Goal: Navigation & Orientation: Find specific page/section

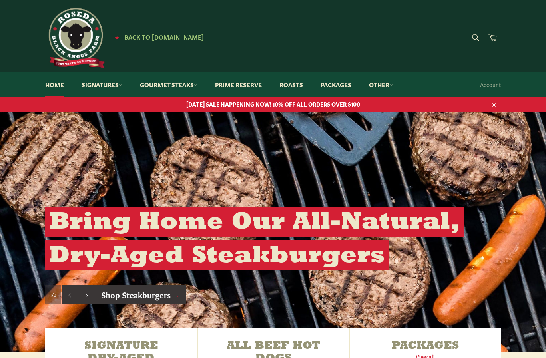
click at [198, 86] on icon at bounding box center [196, 85] width 4 height 4
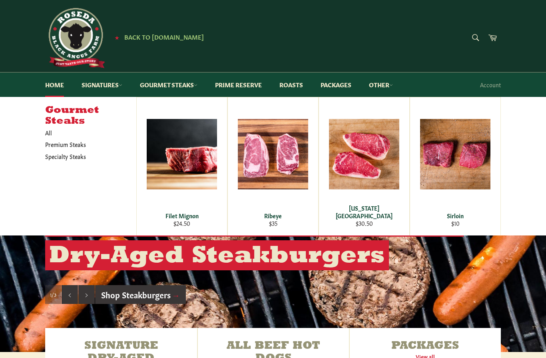
click at [282, 192] on div "View" at bounding box center [273, 166] width 90 height 138
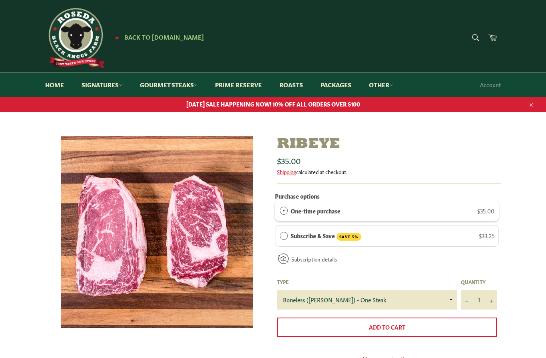
click at [67, 91] on link "Home" at bounding box center [54, 84] width 35 height 24
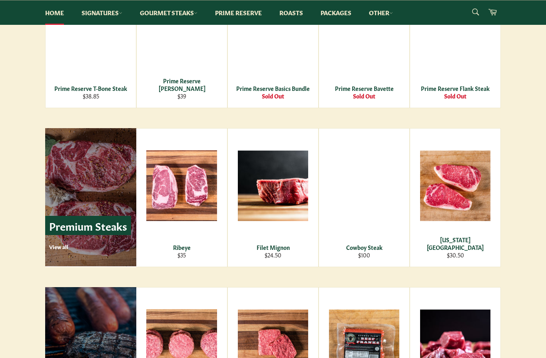
scroll to position [1085, 0]
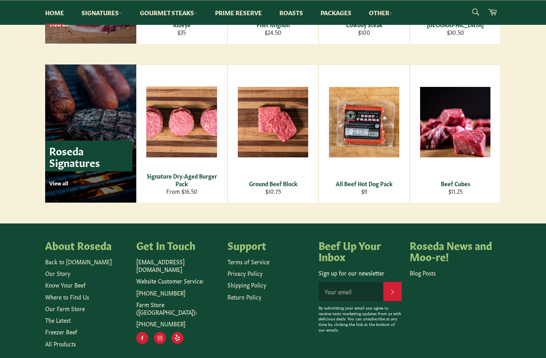
click at [69, 300] on link "Where to Find Us" at bounding box center [67, 296] width 44 height 8
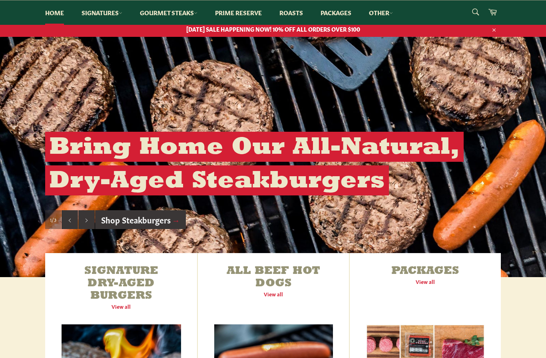
scroll to position [71, 0]
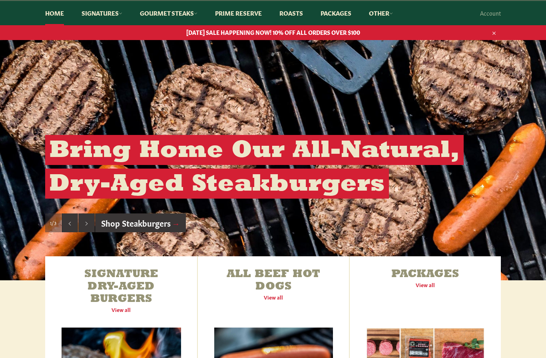
click at [63, 12] on link "Home" at bounding box center [54, 13] width 35 height 24
